Goal: Task Accomplishment & Management: Use online tool/utility

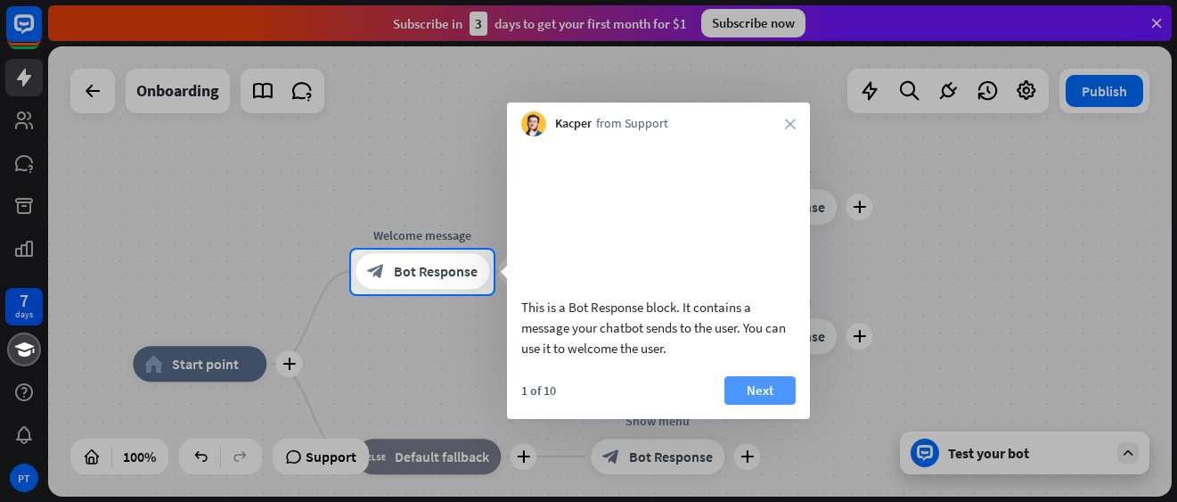
click at [773, 405] on button "Next" at bounding box center [760, 390] width 71 height 29
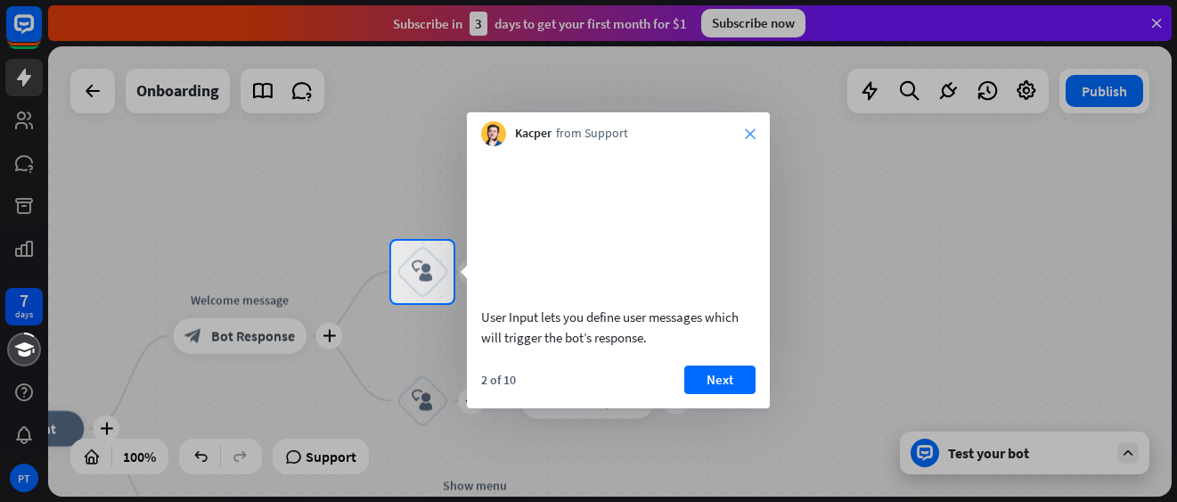
click at [750, 134] on icon "close" at bounding box center [750, 133] width 11 height 11
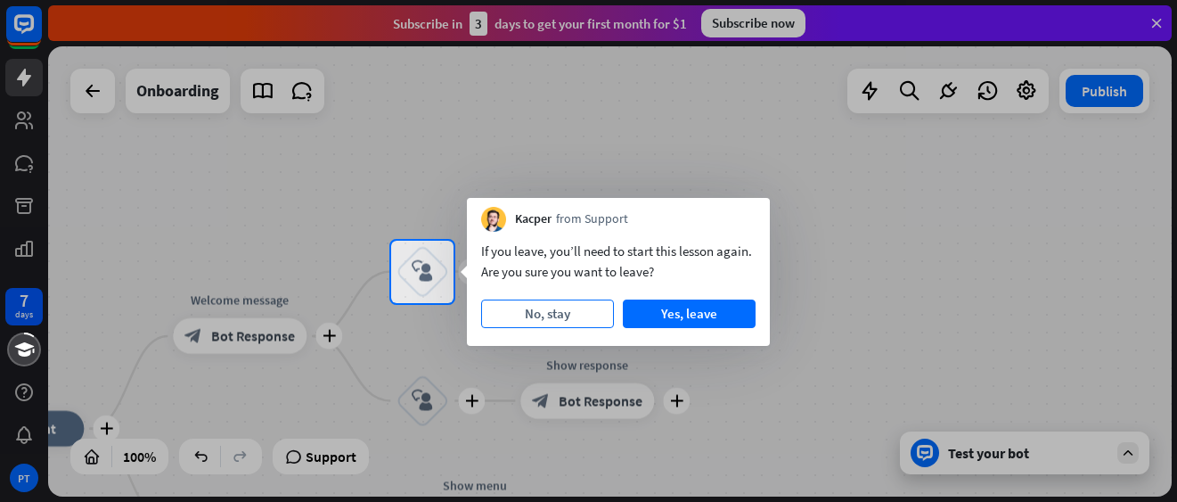
click at [562, 317] on button "No, stay" at bounding box center [547, 313] width 133 height 29
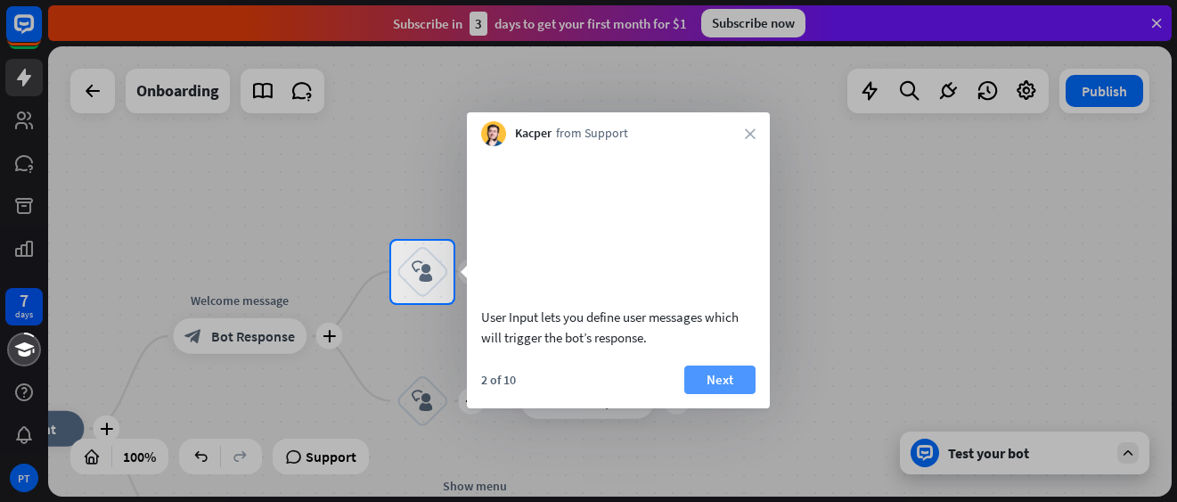
click at [714, 394] on button "Next" at bounding box center [720, 379] width 71 height 29
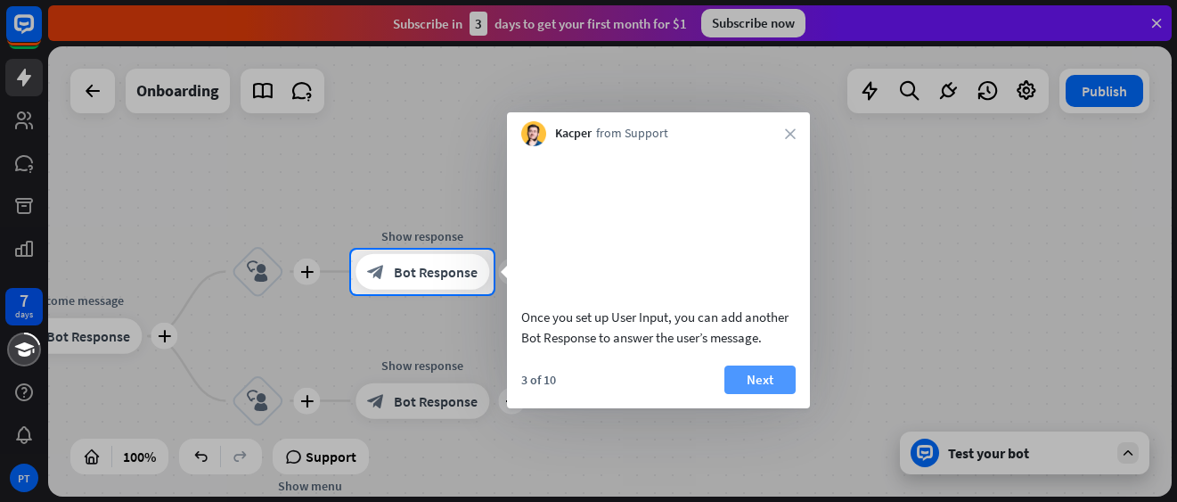
click at [754, 394] on button "Next" at bounding box center [760, 379] width 71 height 29
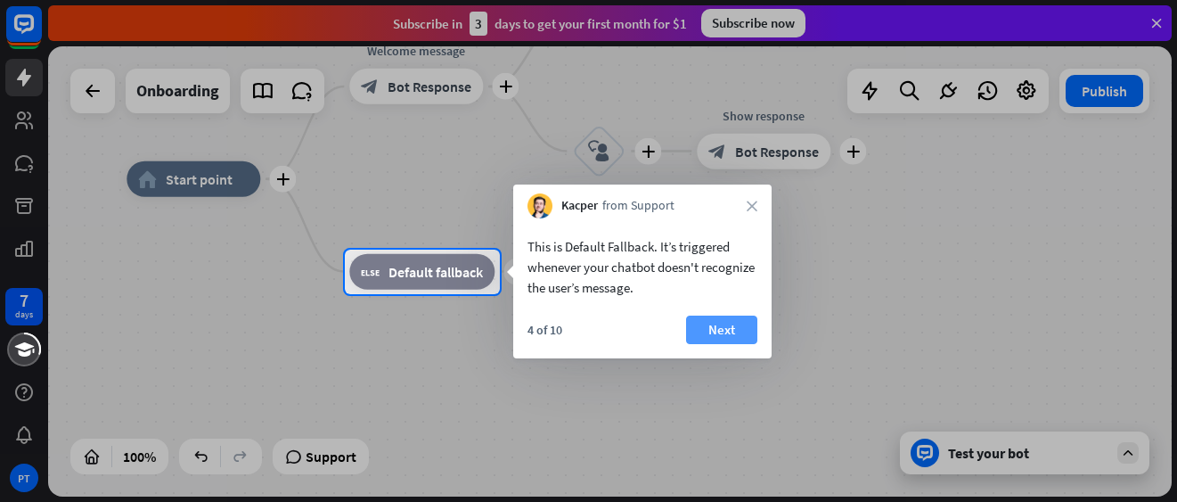
click at [731, 332] on button "Next" at bounding box center [721, 330] width 71 height 29
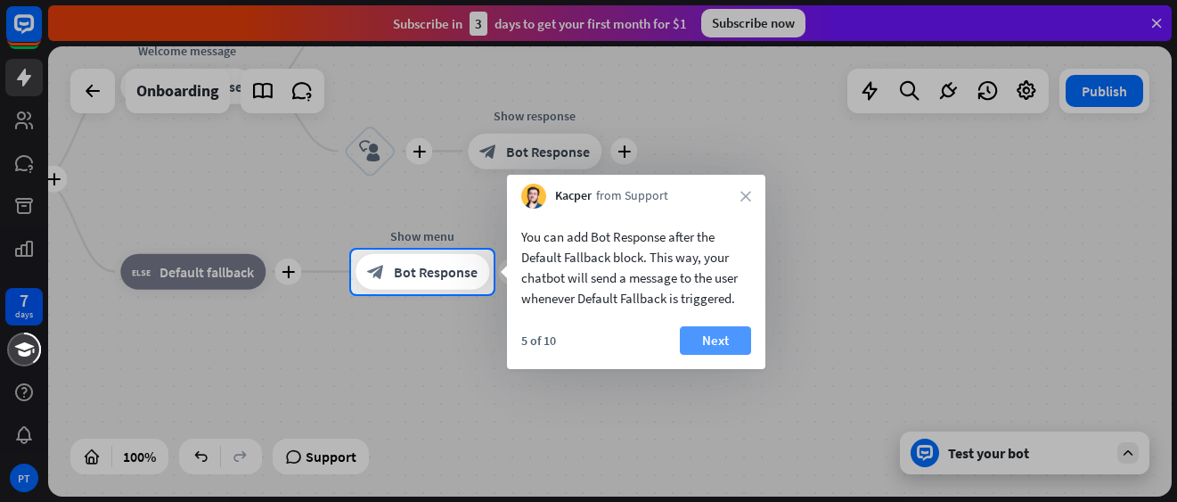
click at [718, 340] on button "Next" at bounding box center [715, 340] width 71 height 29
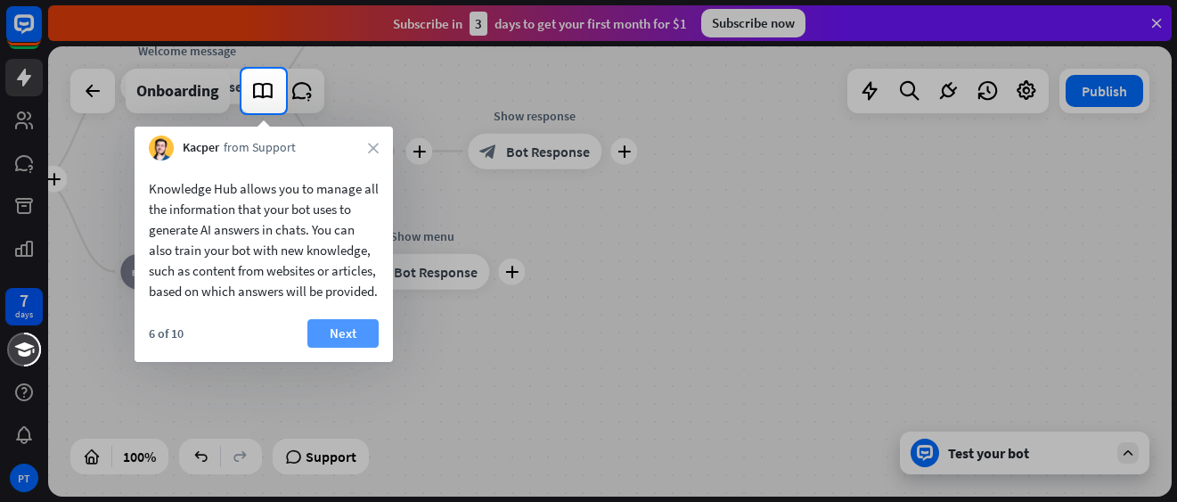
click at [360, 348] on button "Next" at bounding box center [343, 333] width 71 height 29
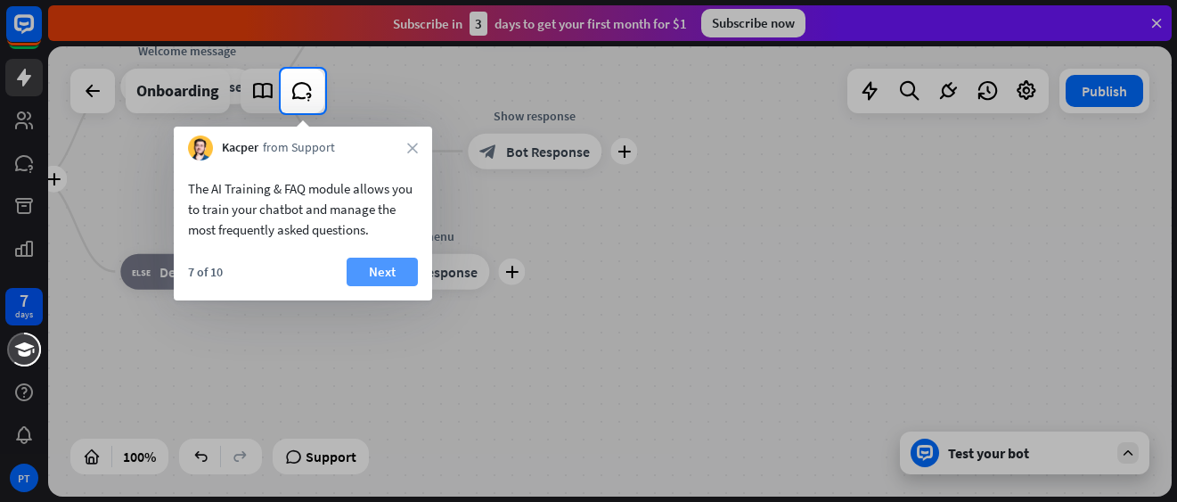
click at [384, 275] on button "Next" at bounding box center [382, 272] width 71 height 29
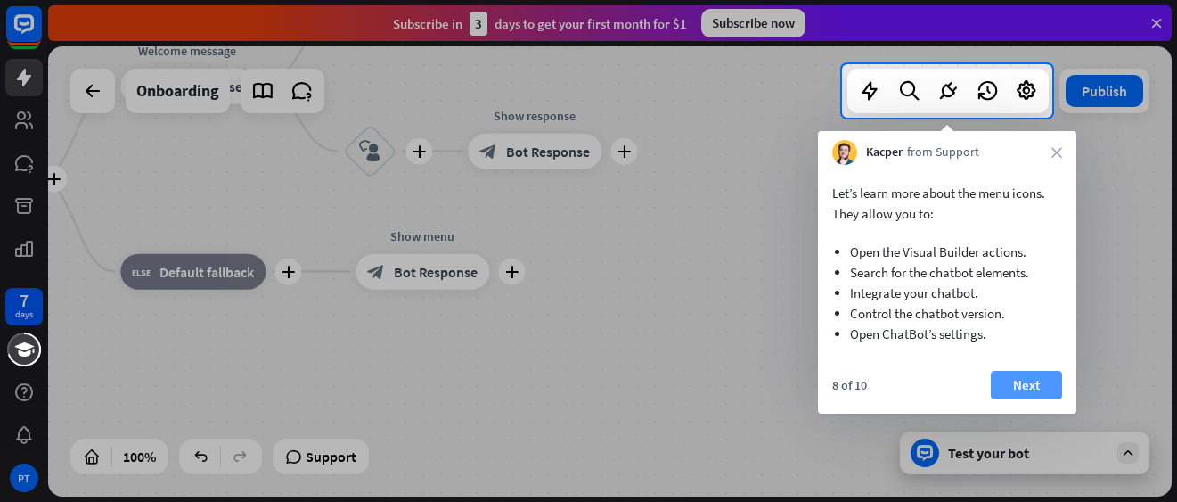
click at [1020, 382] on button "Next" at bounding box center [1026, 385] width 71 height 29
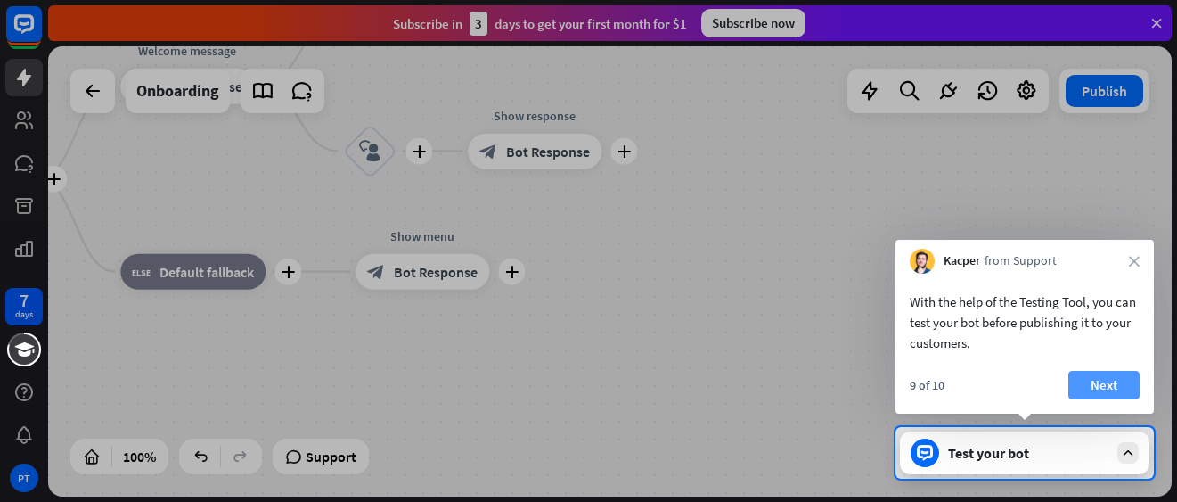
click at [1109, 388] on button "Next" at bounding box center [1104, 385] width 71 height 29
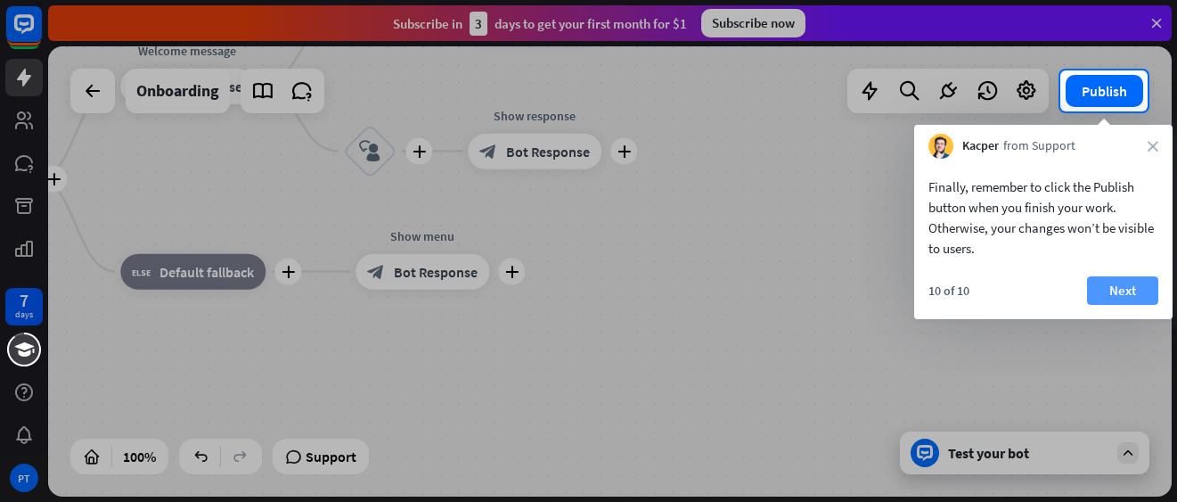
click at [1093, 296] on button "Next" at bounding box center [1122, 290] width 71 height 29
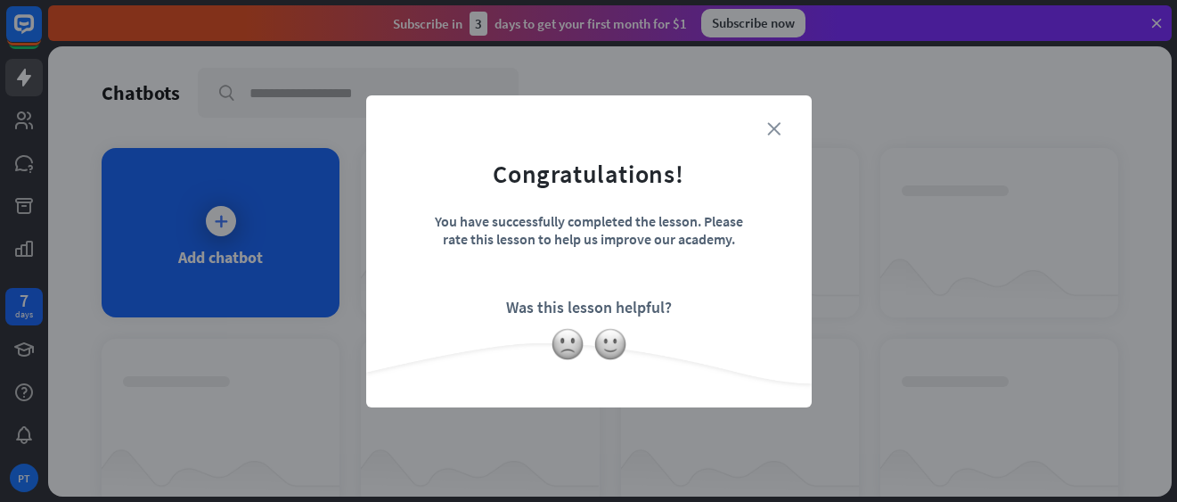
click at [771, 122] on icon "close" at bounding box center [773, 128] width 13 height 13
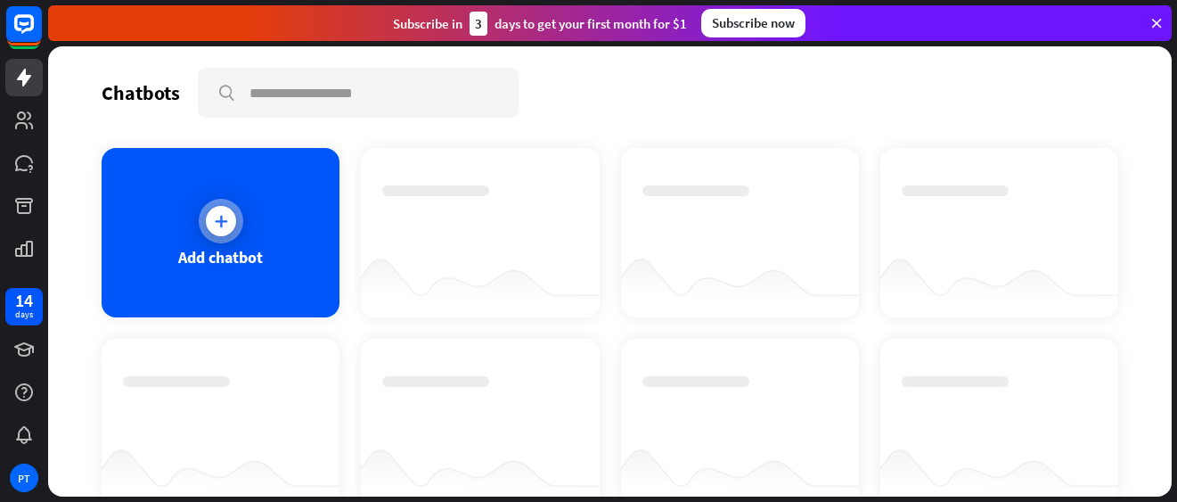
click at [235, 238] on div "Add chatbot" at bounding box center [221, 232] width 238 height 169
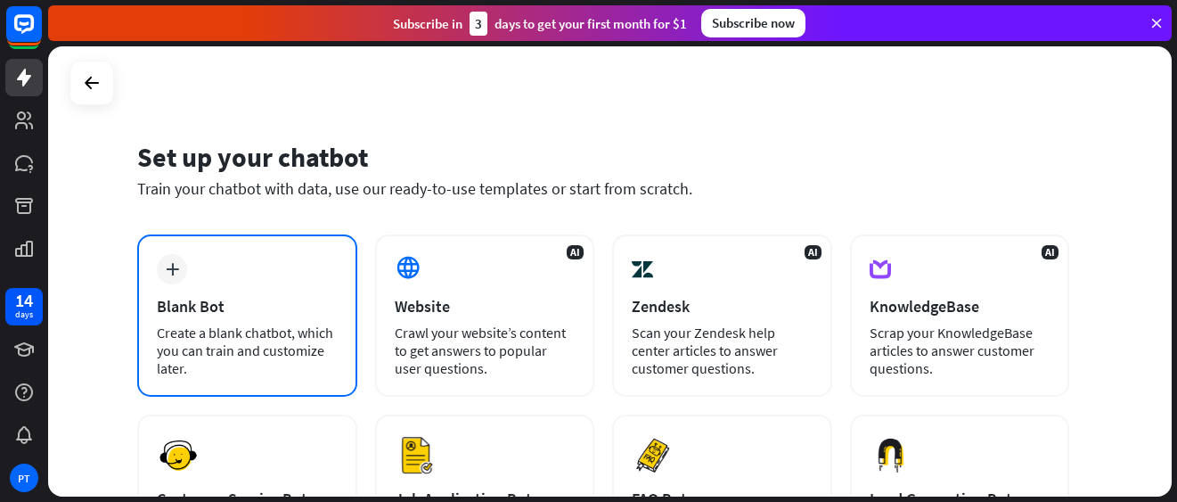
click at [269, 313] on div "Blank Bot" at bounding box center [247, 306] width 181 height 21
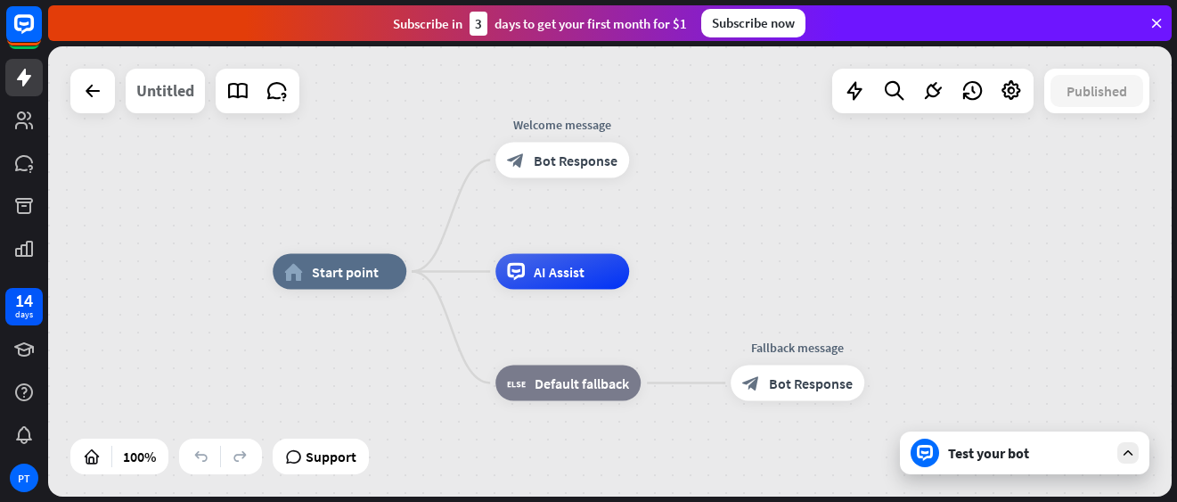
click at [172, 103] on div "Untitled" at bounding box center [165, 91] width 58 height 45
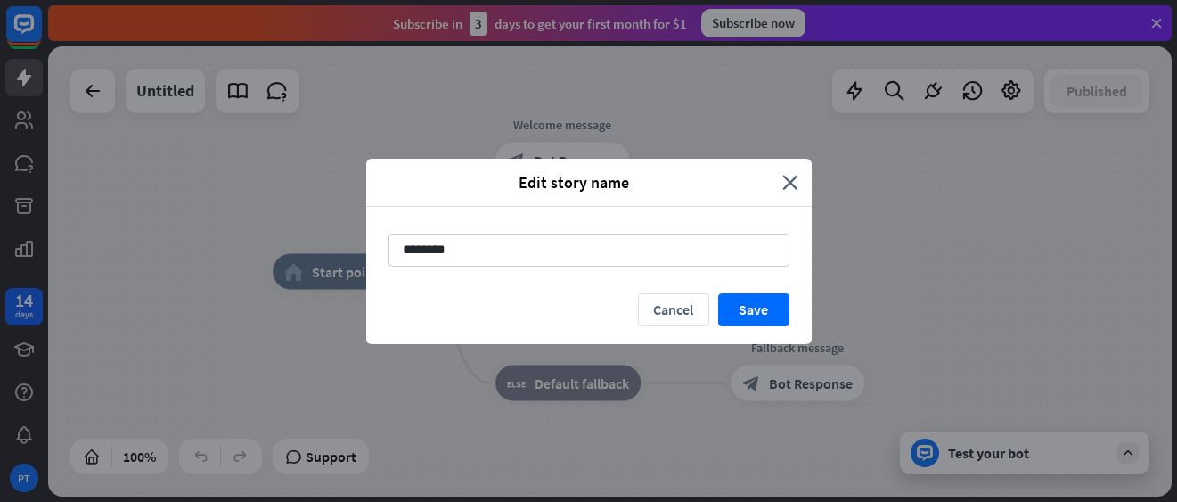
drag, startPoint x: 464, startPoint y: 246, endPoint x: 383, endPoint y: 251, distance: 81.3
click at [383, 251] on div "********" at bounding box center [589, 250] width 446 height 86
type input "**********"
click at [753, 310] on button "Save" at bounding box center [753, 309] width 71 height 33
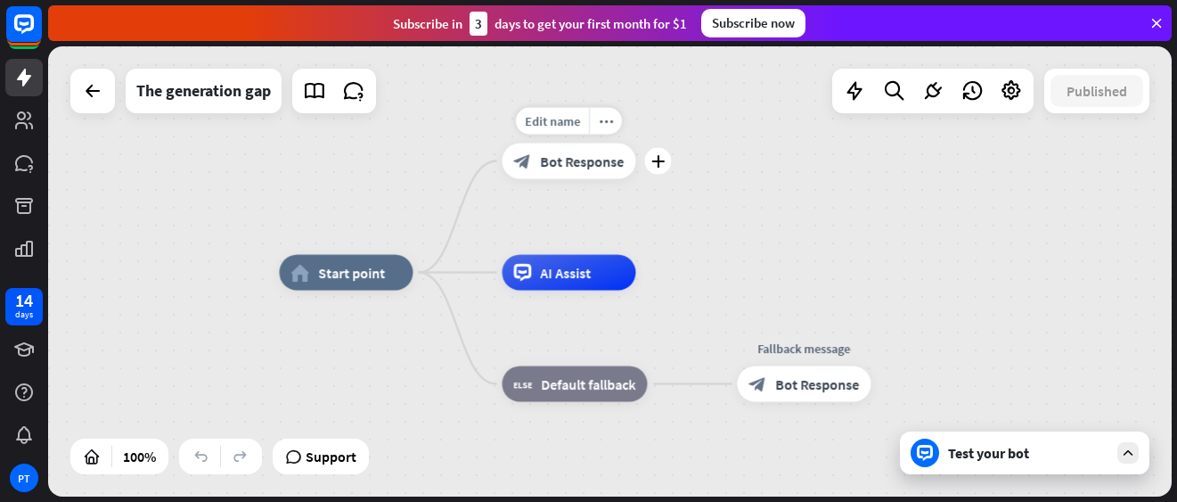
click at [583, 160] on span "Bot Response" at bounding box center [582, 161] width 84 height 18
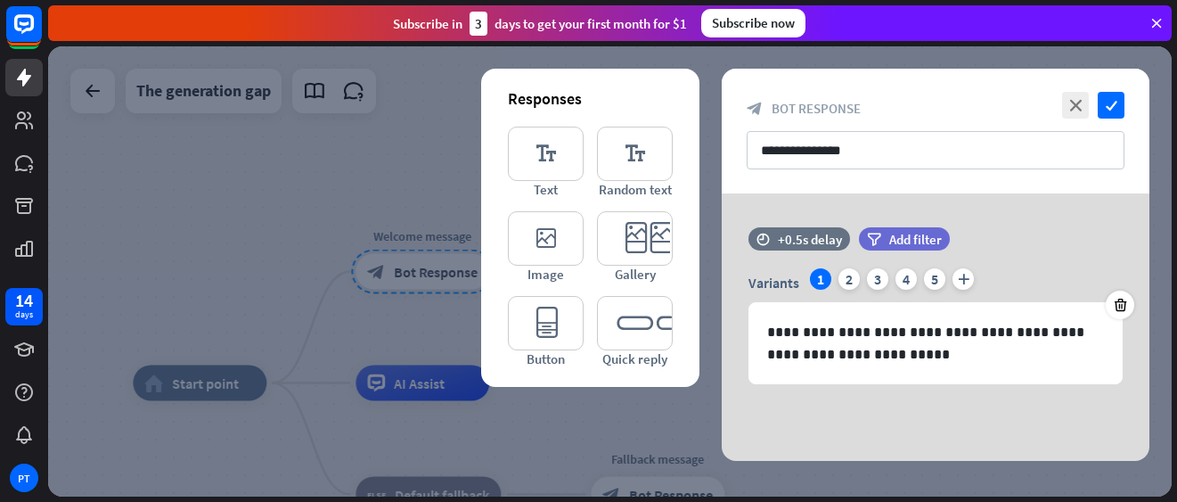
click at [1157, 20] on icon at bounding box center [1157, 23] width 16 height 16
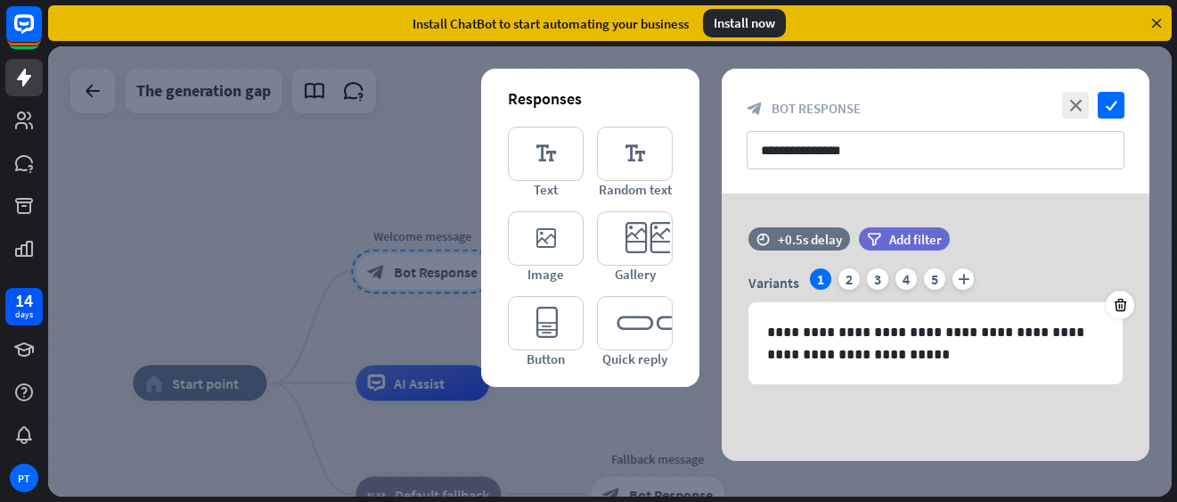
click at [1152, 21] on icon at bounding box center [1157, 23] width 16 height 16
